Goal: Task Accomplishment & Management: Use online tool/utility

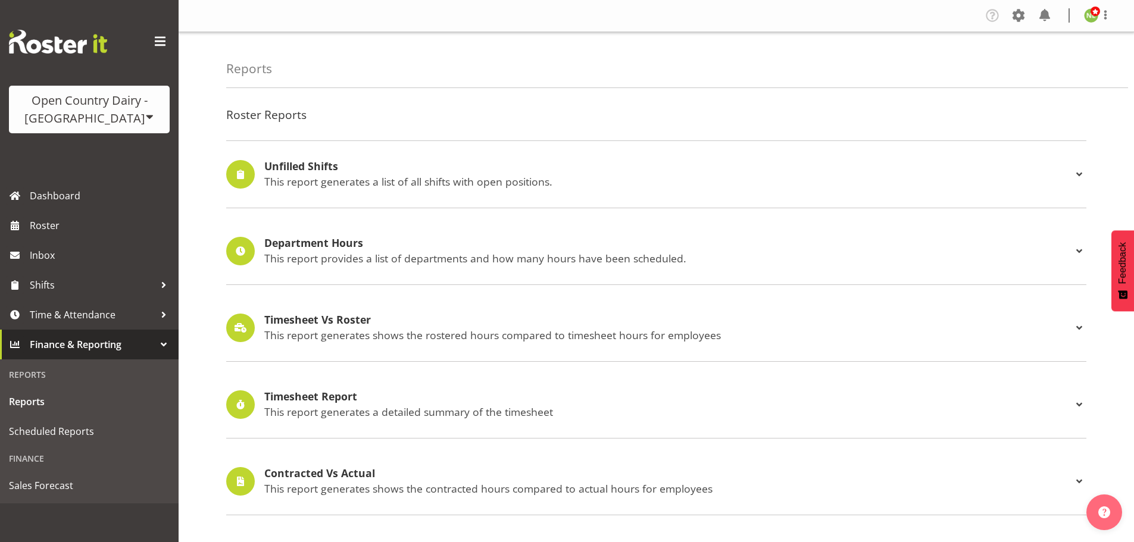
scroll to position [357, 0]
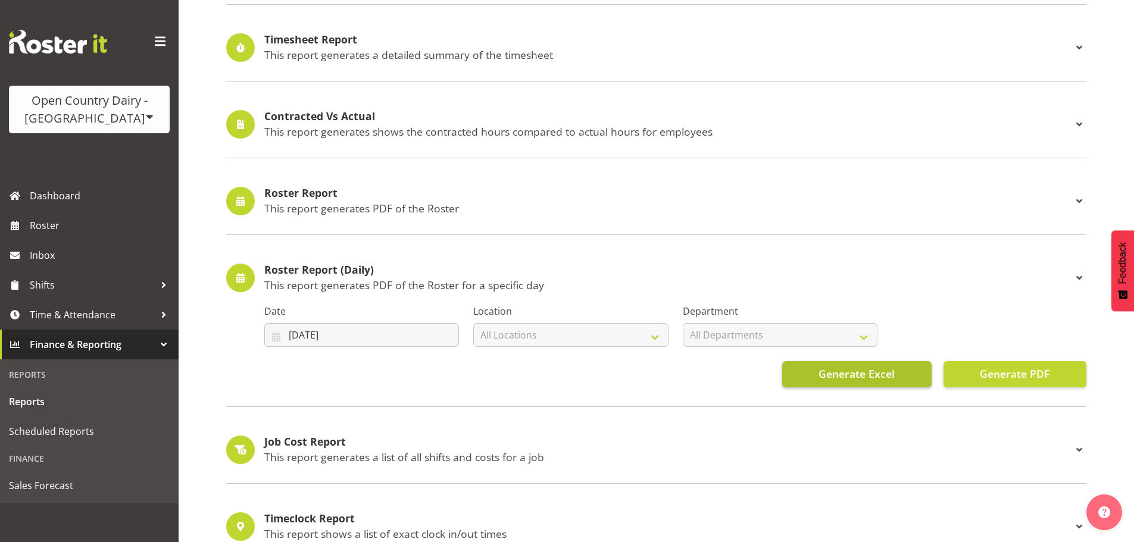
click at [865, 377] on span "Generate Excel" at bounding box center [857, 373] width 76 height 15
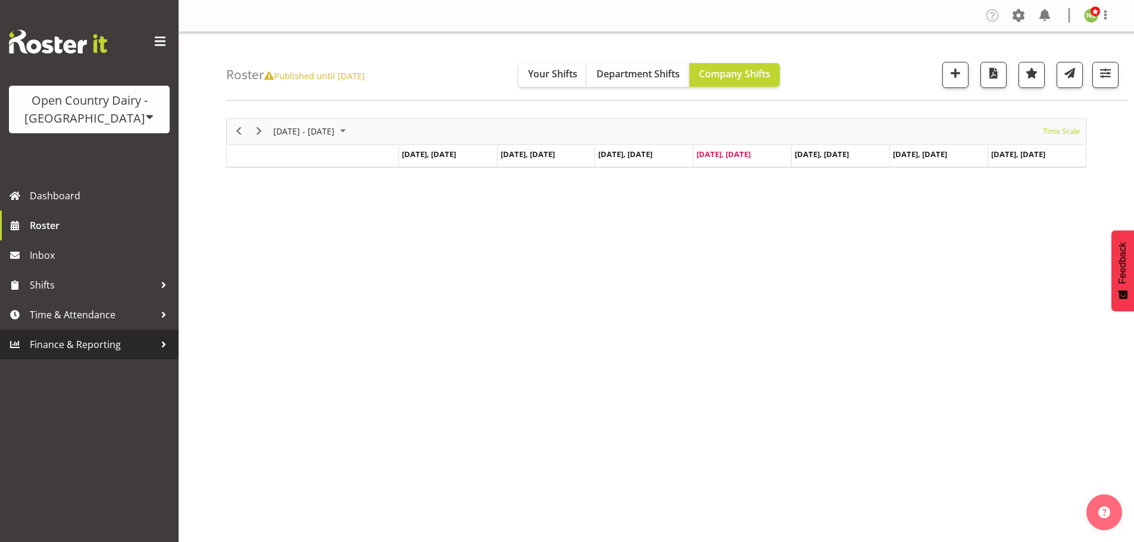
click at [111, 342] on span "Finance & Reporting" at bounding box center [92, 345] width 125 height 18
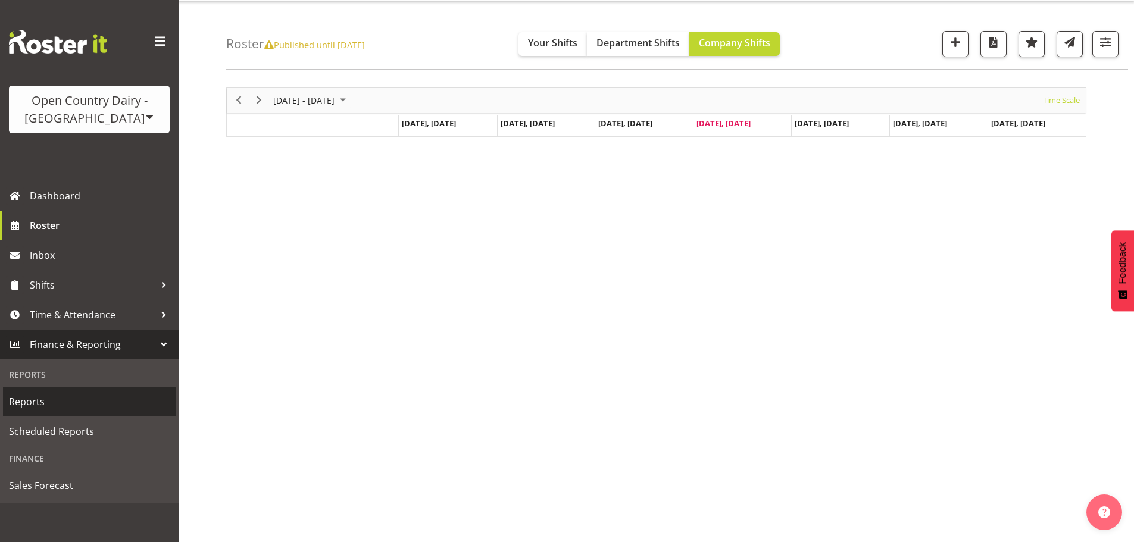
scroll to position [43, 0]
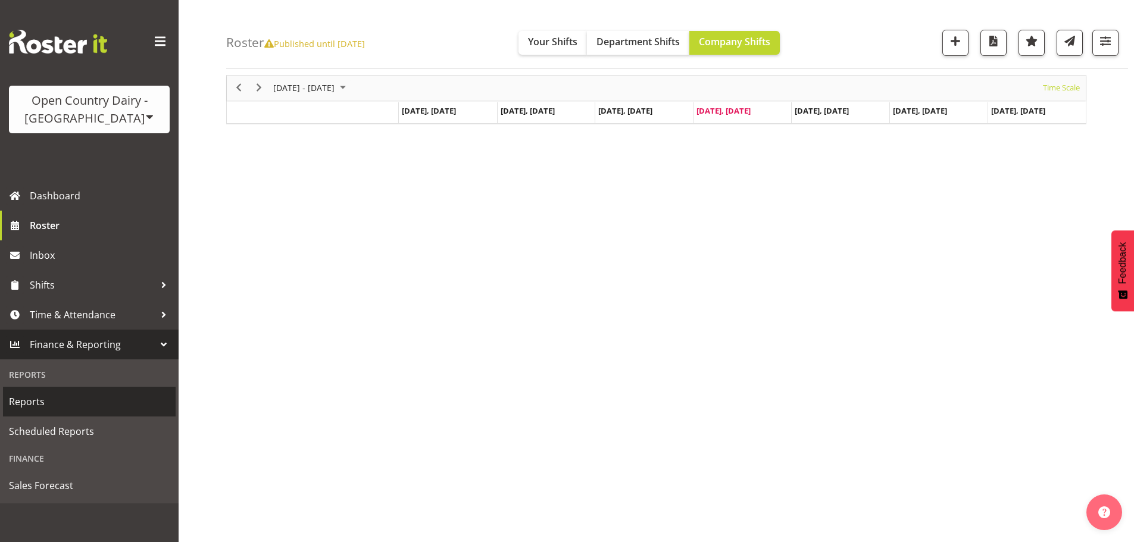
click at [58, 398] on span "Reports" at bounding box center [89, 402] width 161 height 18
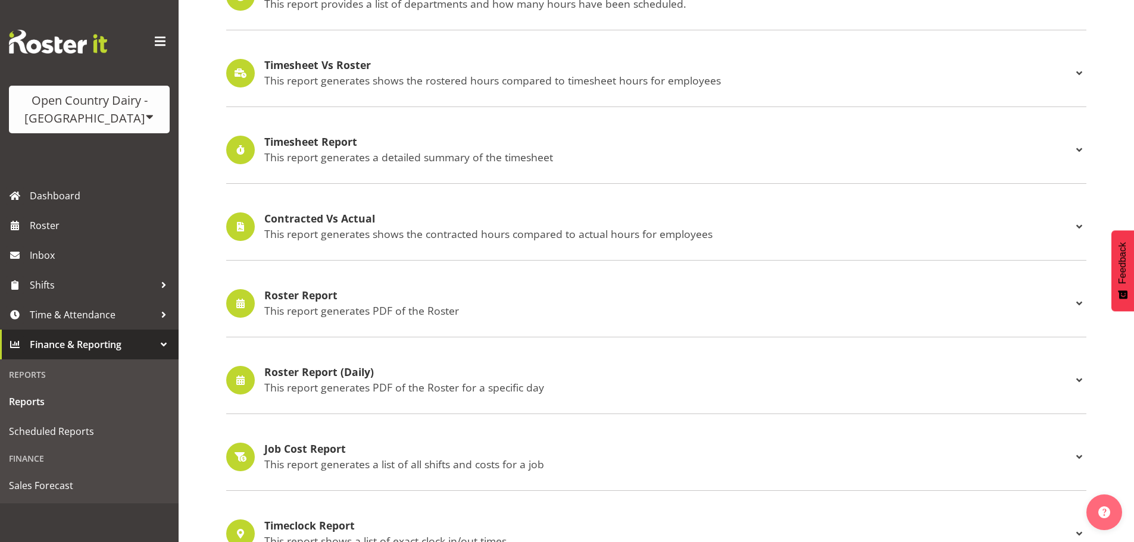
scroll to position [357, 0]
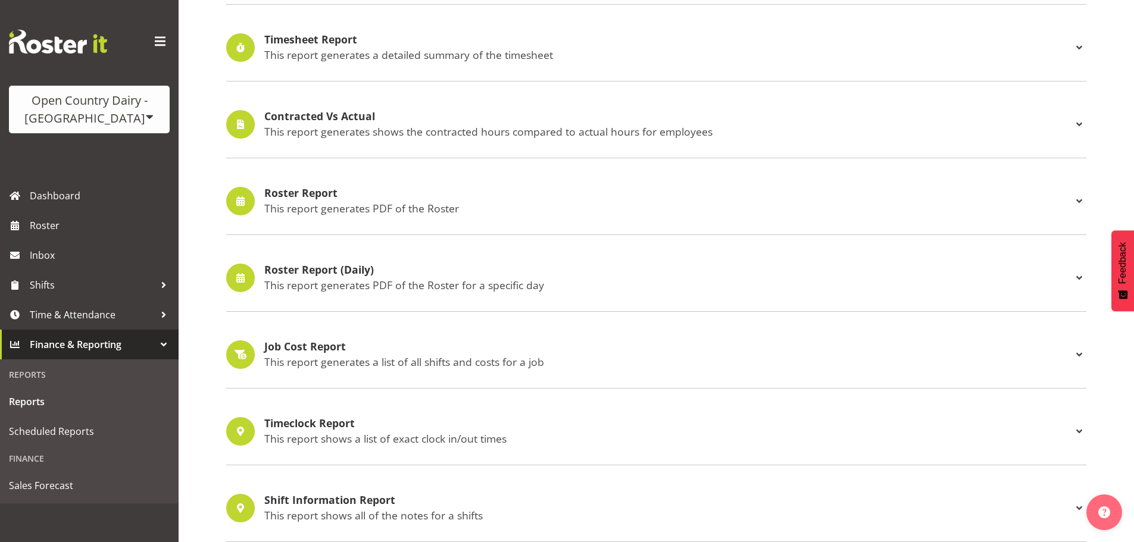
click at [337, 274] on h4 "Roster Report (Daily)" at bounding box center [668, 270] width 808 height 12
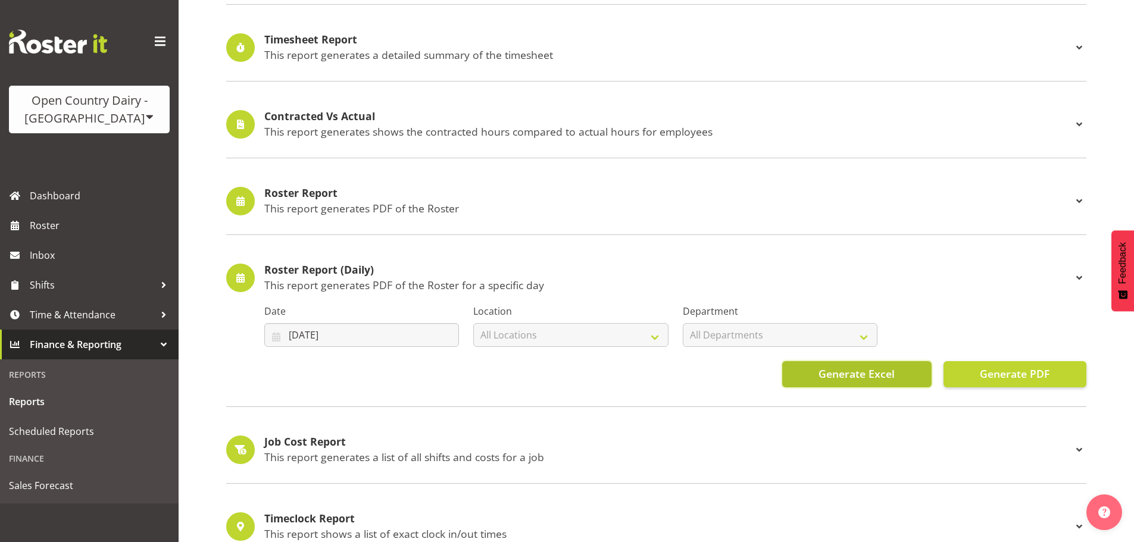
click at [860, 373] on span "Generate Excel" at bounding box center [857, 373] width 76 height 15
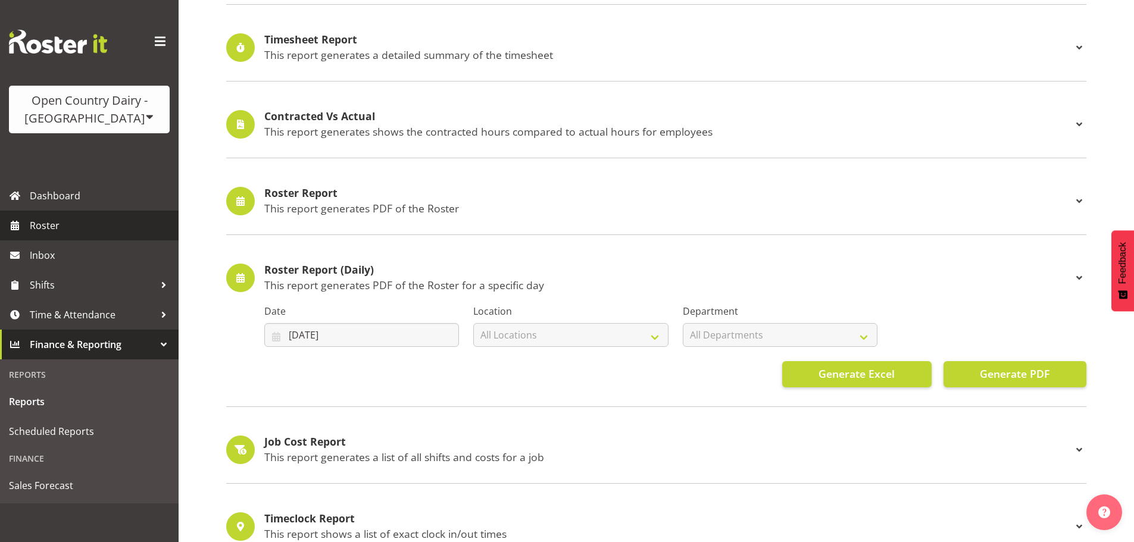
click at [73, 237] on link "Roster" at bounding box center [89, 226] width 179 height 30
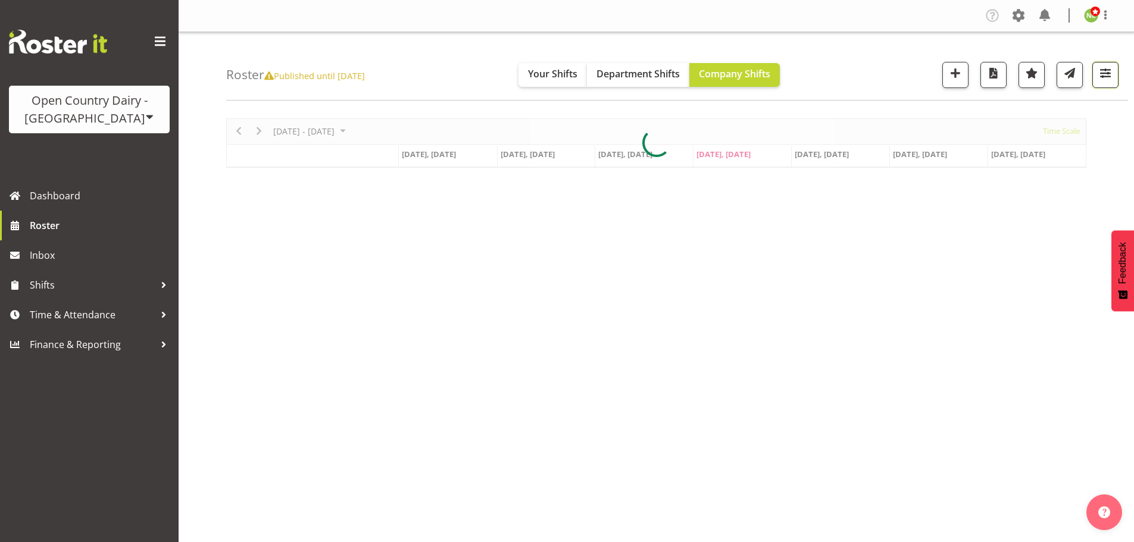
click at [1100, 70] on span "button" at bounding box center [1105, 72] width 15 height 15
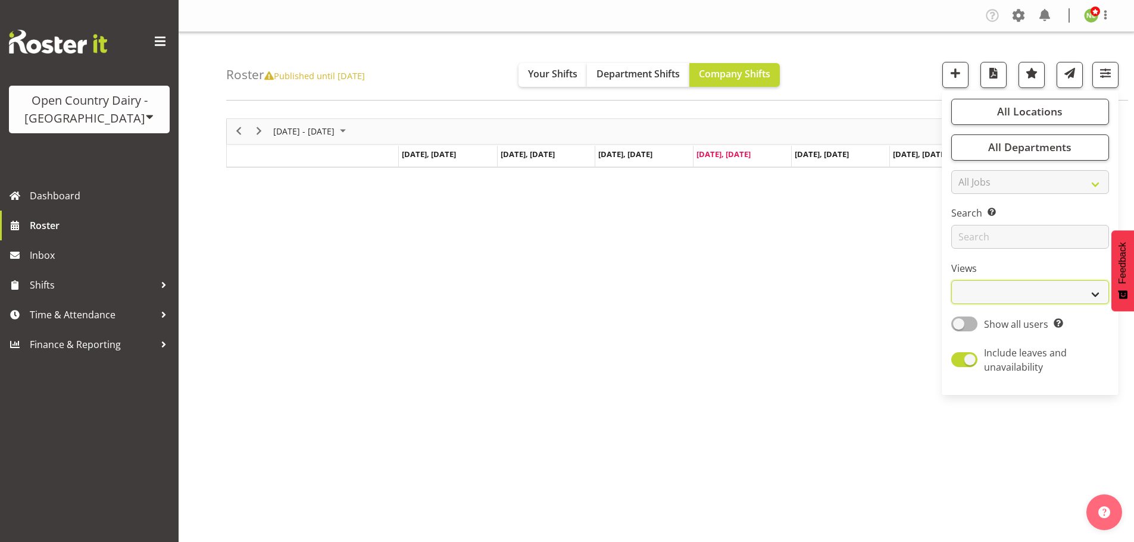
click at [996, 297] on select "Staff Role Shift - Horizontal Shift - Vertical Staff - Location" at bounding box center [1030, 292] width 158 height 24
select select "staff"
click at [952, 280] on select "Staff Role Shift - Horizontal Shift - Vertical Staff - Location" at bounding box center [1030, 292] width 158 height 24
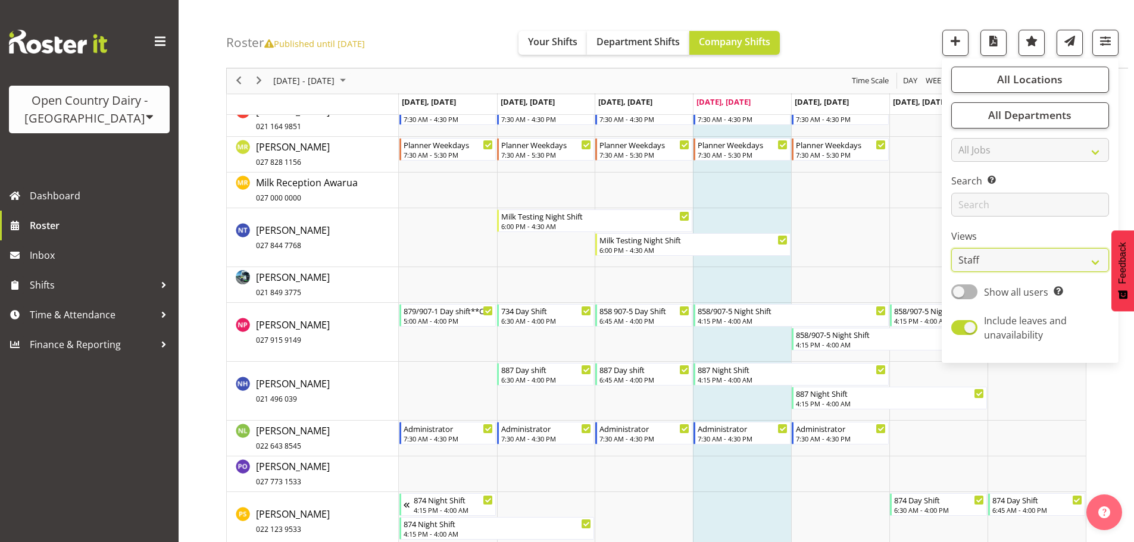
scroll to position [5283, 0]
